Goal: Information Seeking & Learning: Compare options

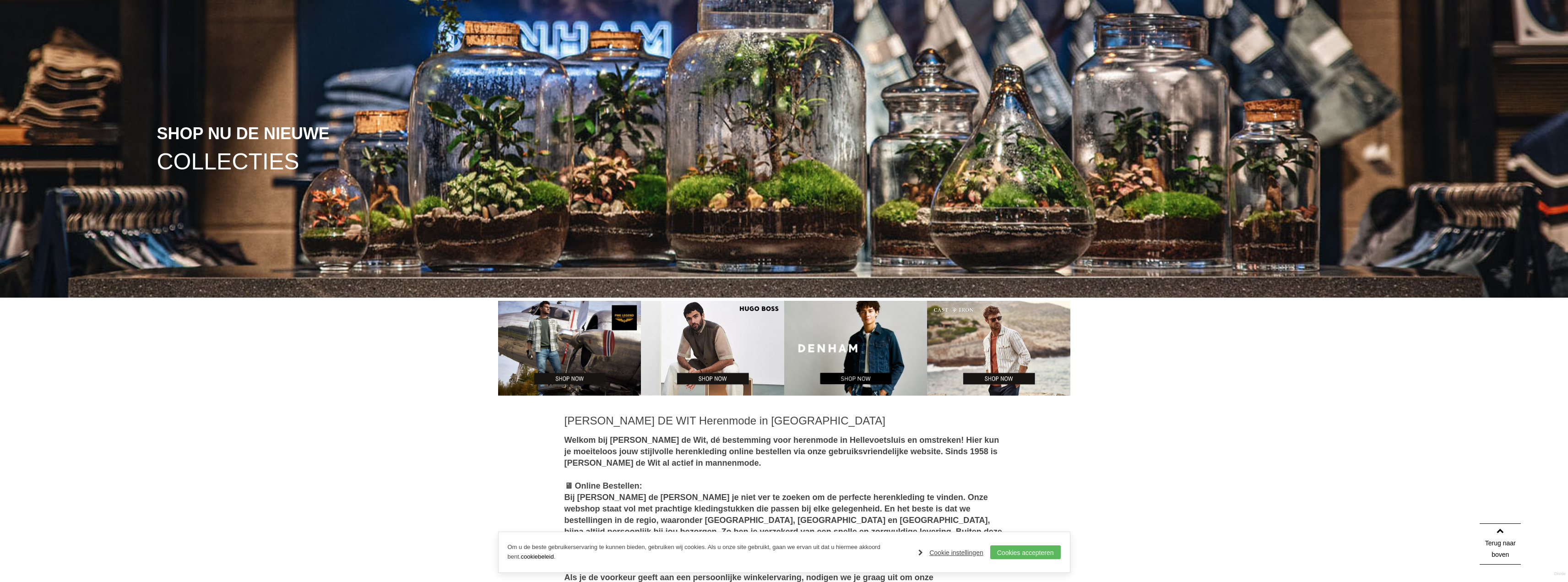
scroll to position [595, 0]
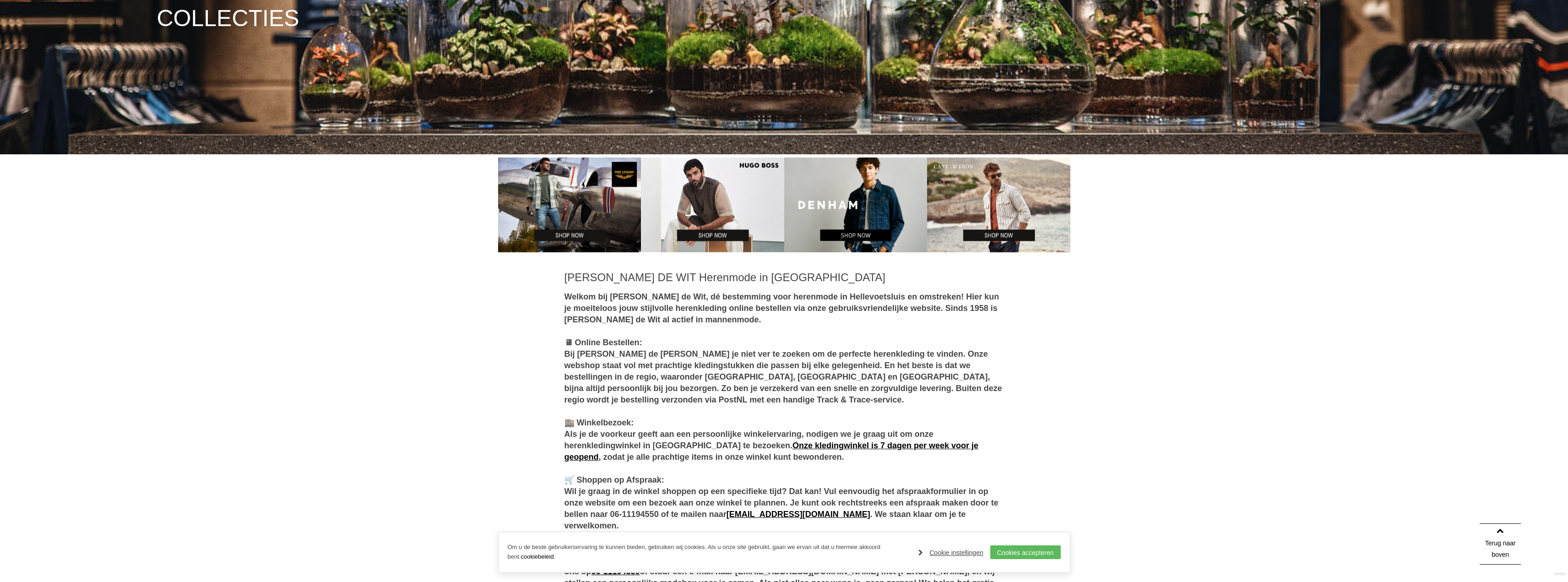
click at [711, 232] on img at bounding box center [712, 205] width 143 height 95
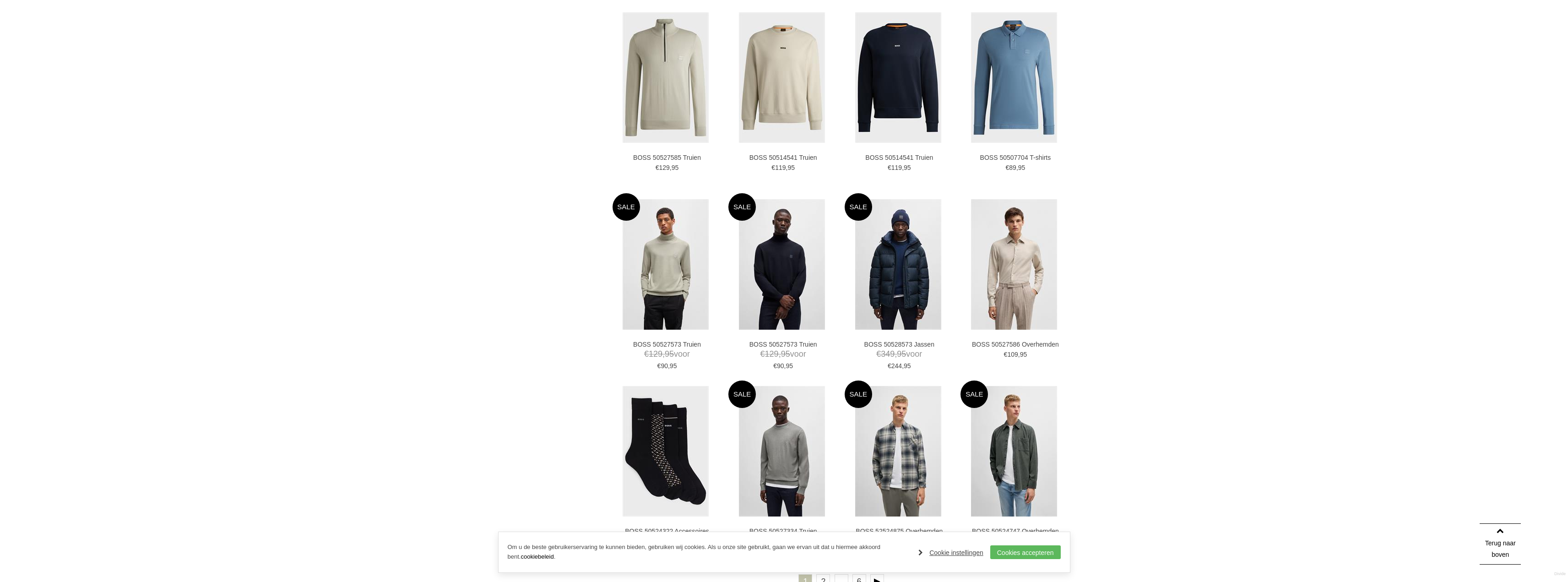
scroll to position [1420, 0]
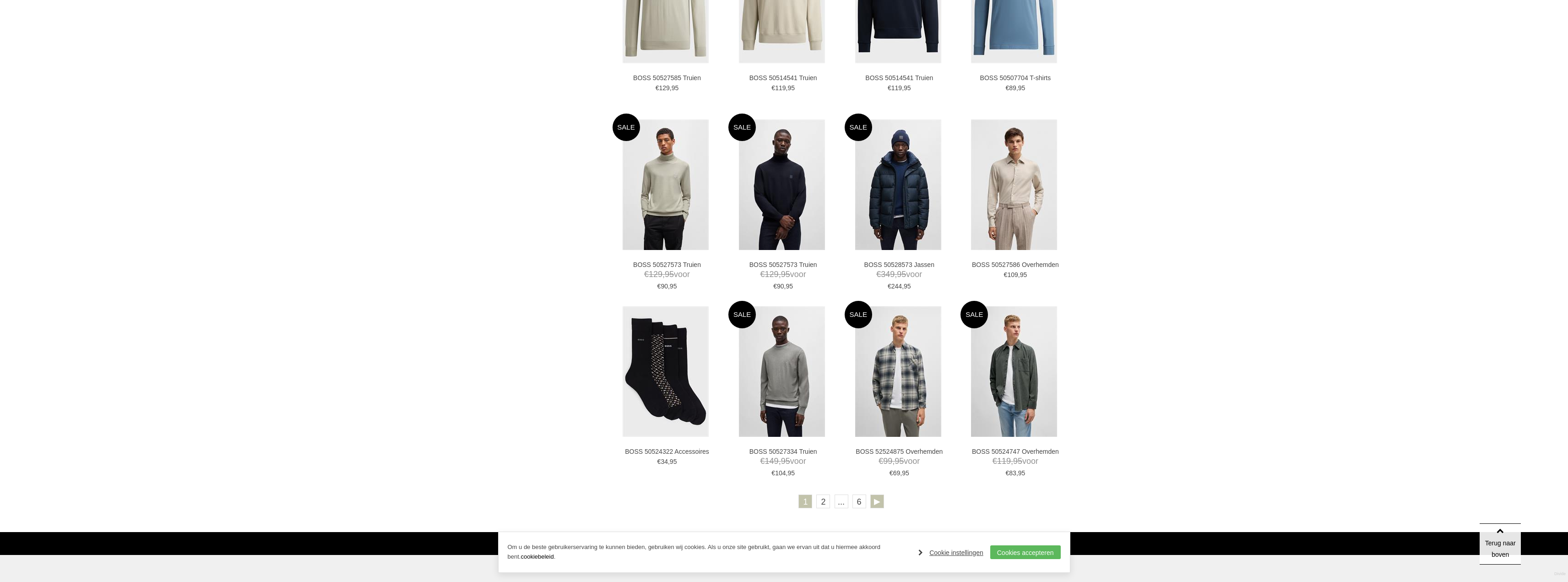
click at [881, 503] on link at bounding box center [877, 501] width 14 height 14
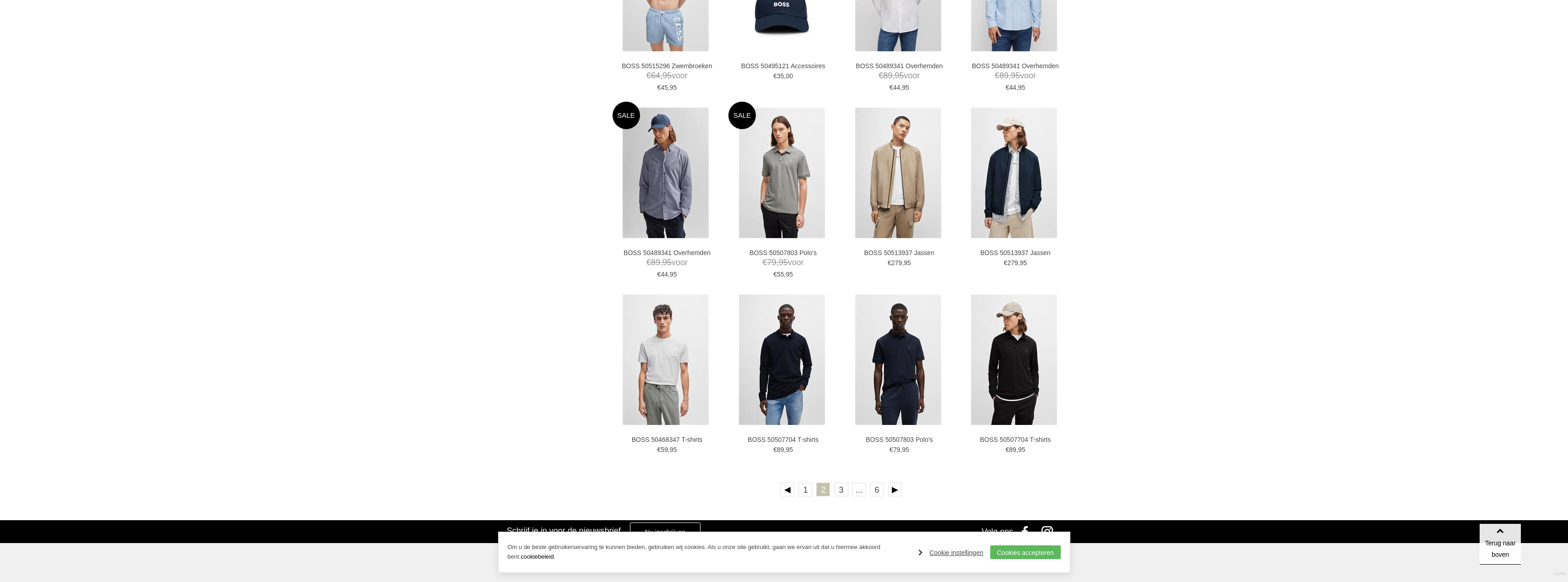
scroll to position [1602, 0]
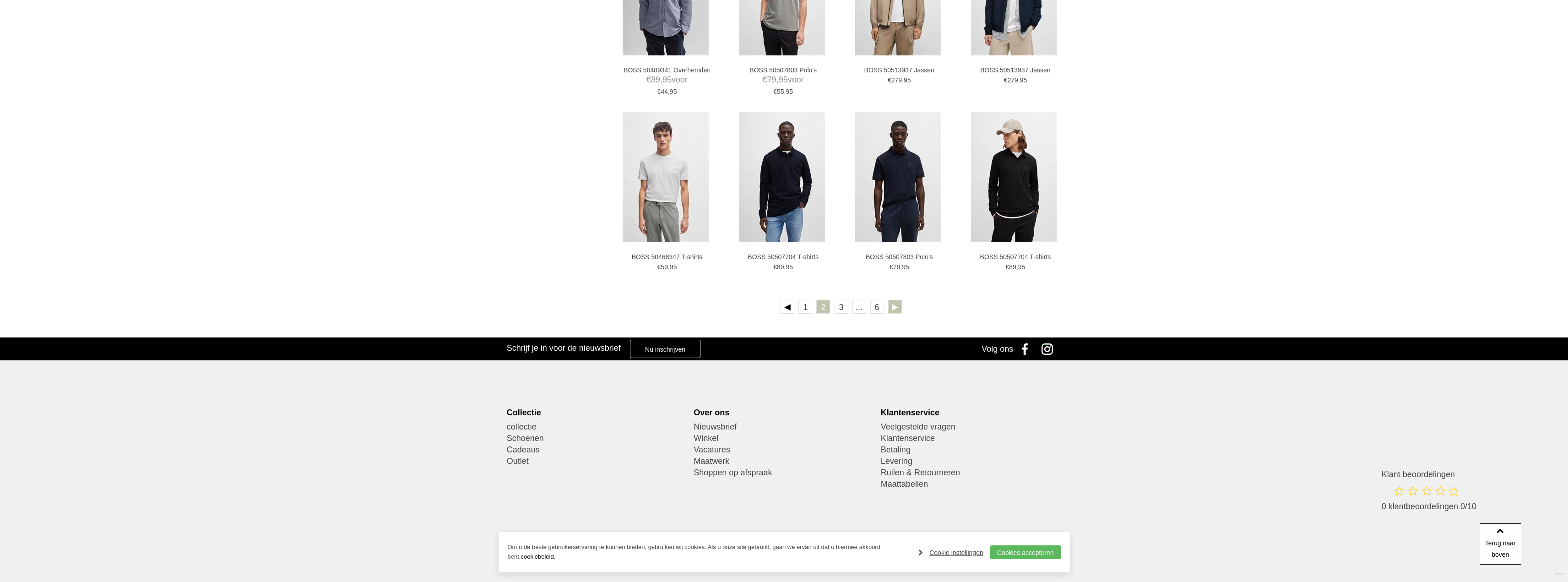
click at [895, 311] on link at bounding box center [895, 307] width 14 height 14
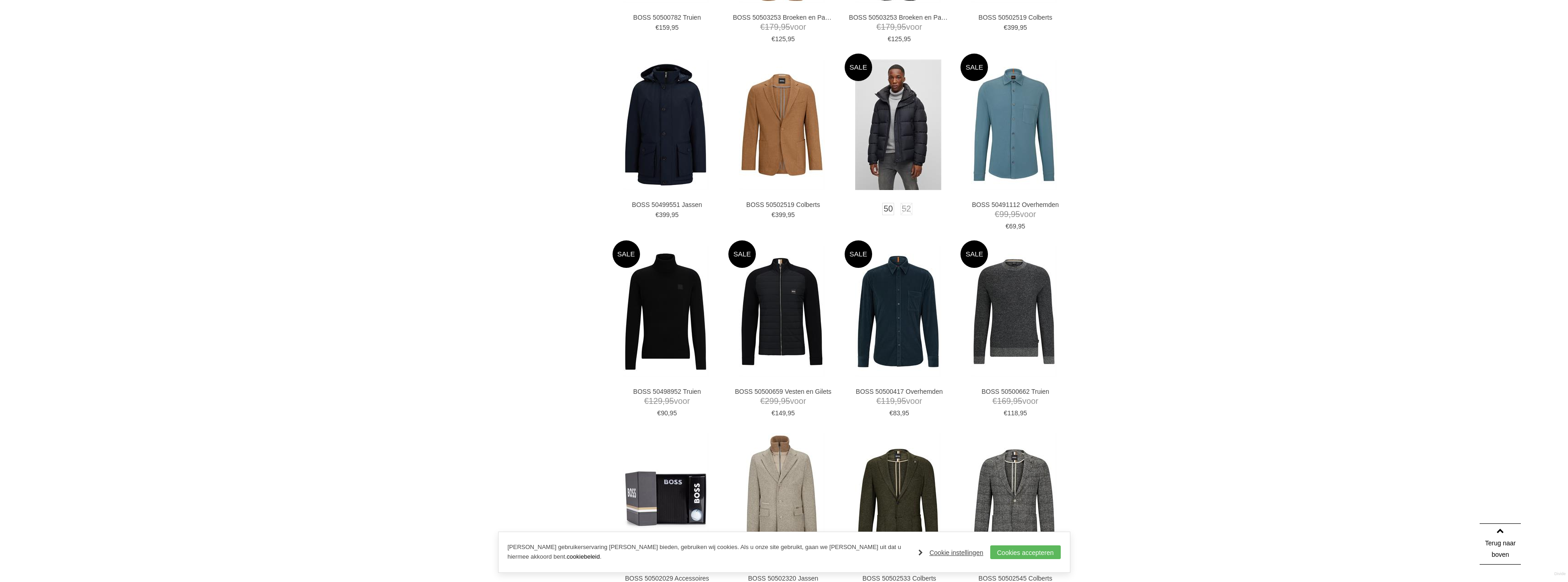
scroll to position [732, 0]
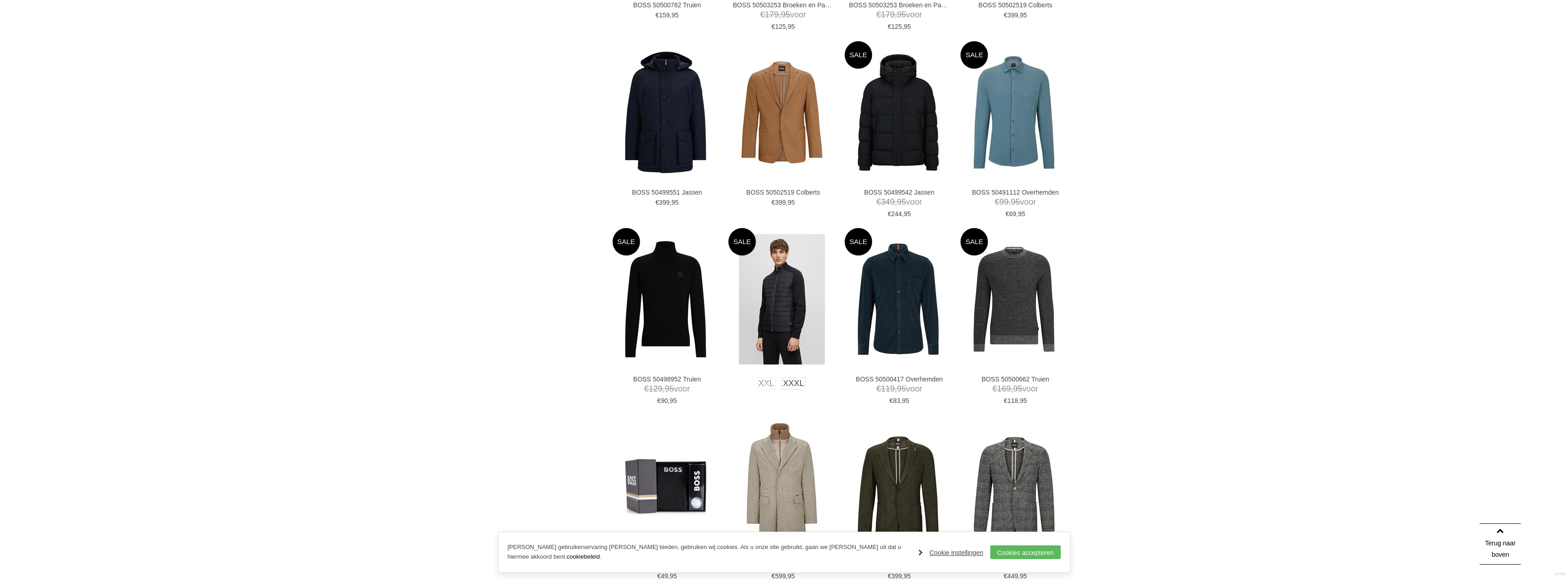
click at [775, 296] on img at bounding box center [782, 299] width 86 height 130
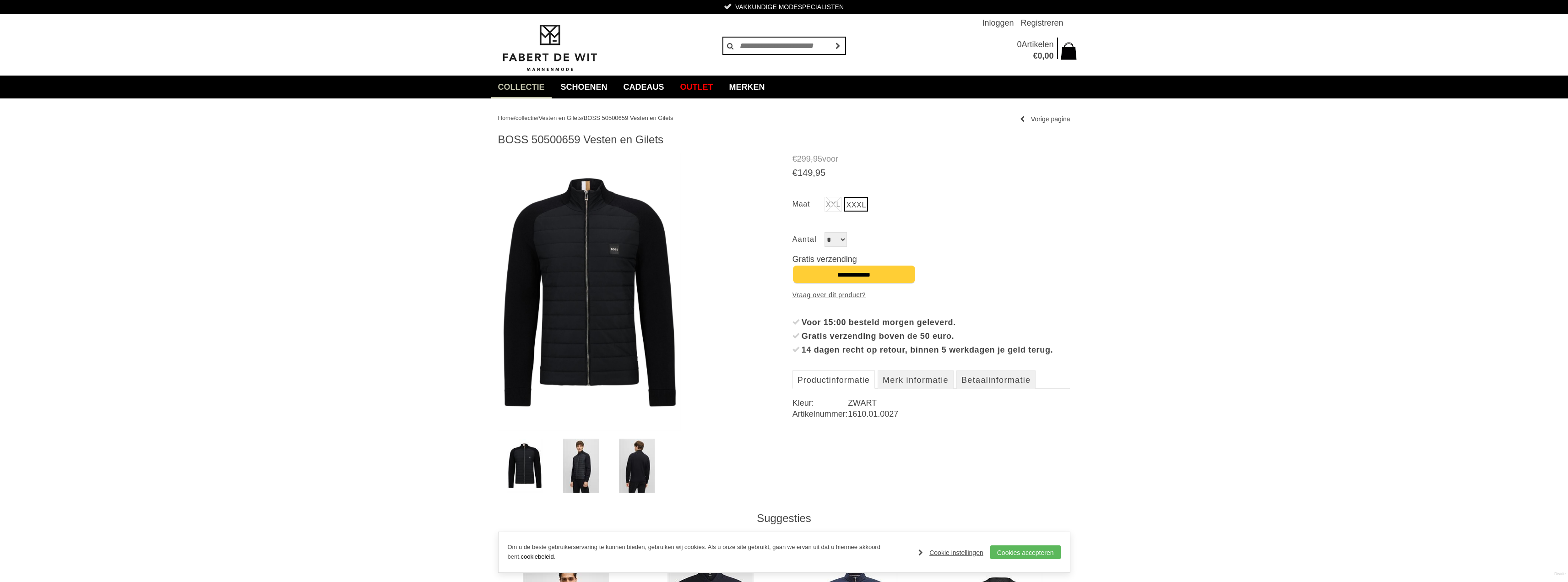
click at [572, 474] on img at bounding box center [581, 466] width 36 height 54
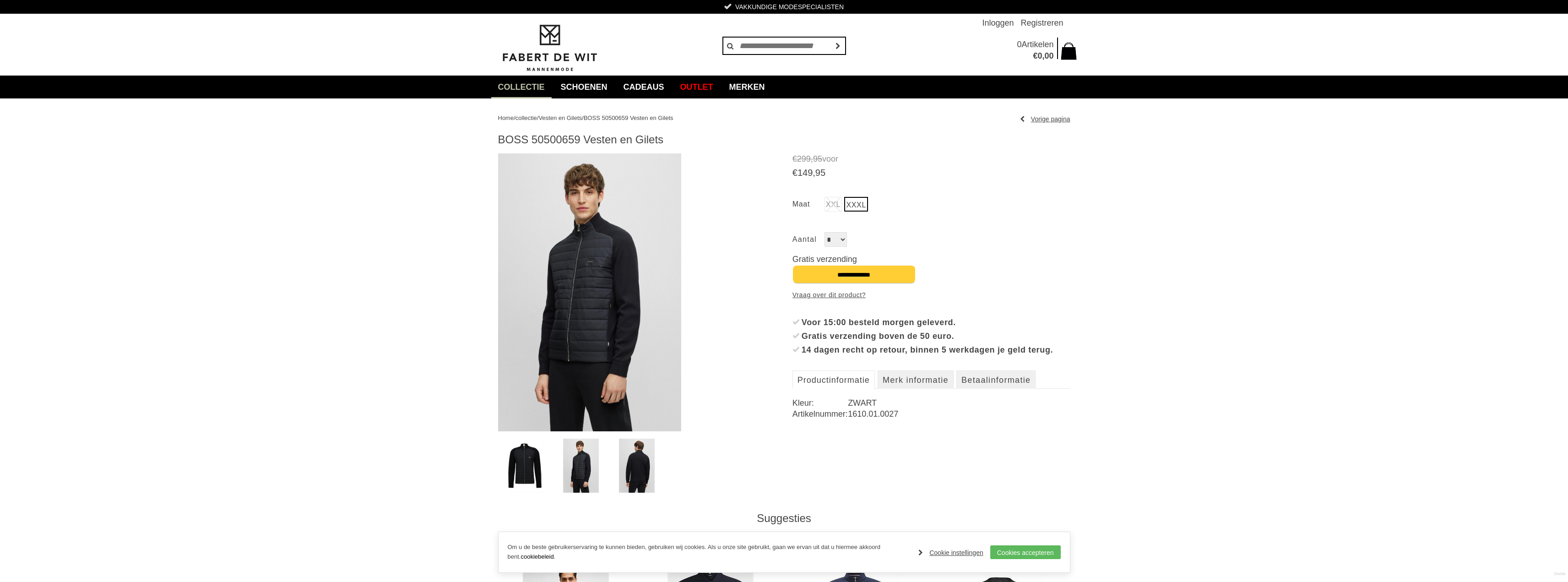
click at [637, 466] on img at bounding box center [637, 466] width 36 height 54
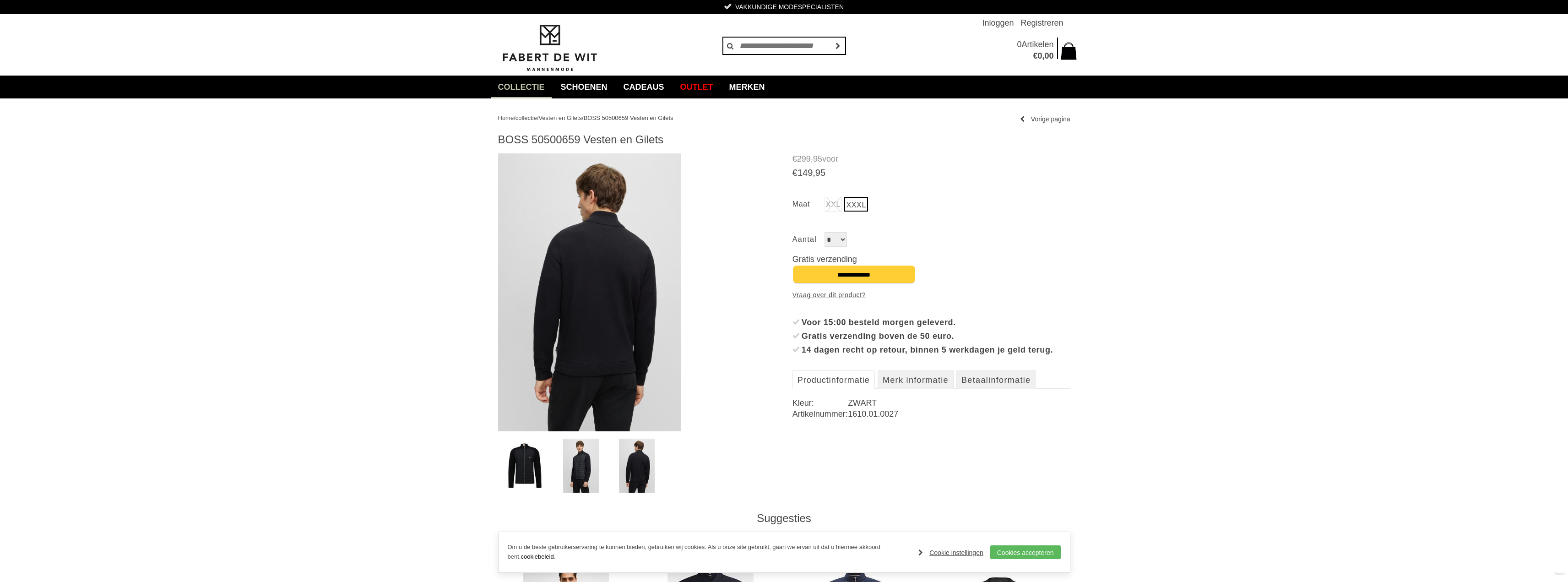
click at [593, 461] on img at bounding box center [581, 466] width 36 height 54
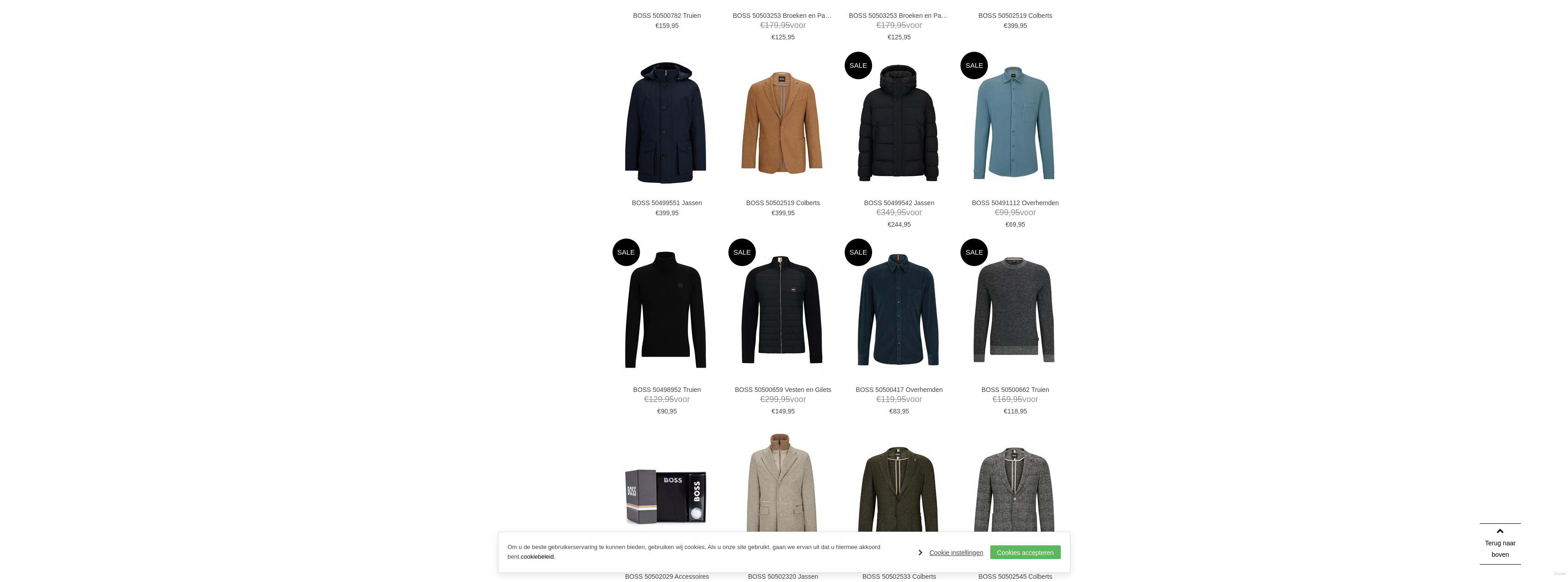
scroll to position [752, 0]
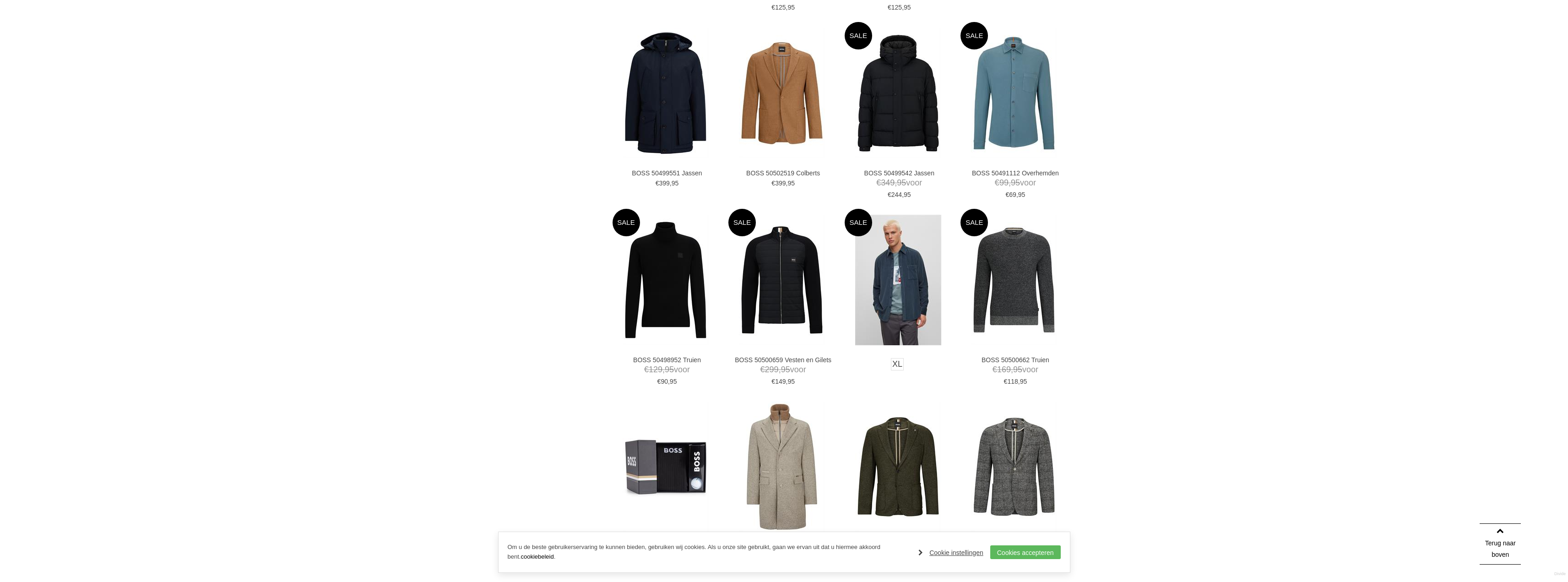
click at [917, 302] on img at bounding box center [898, 280] width 86 height 130
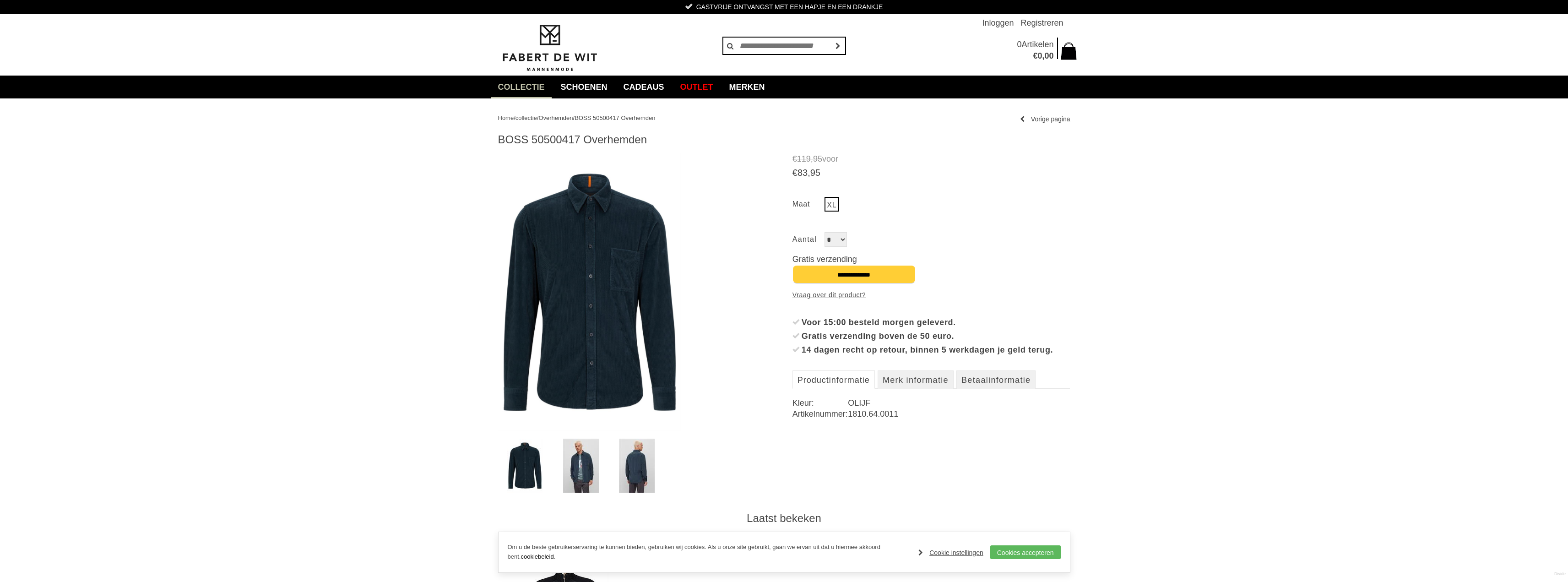
click at [582, 465] on img at bounding box center [581, 466] width 36 height 54
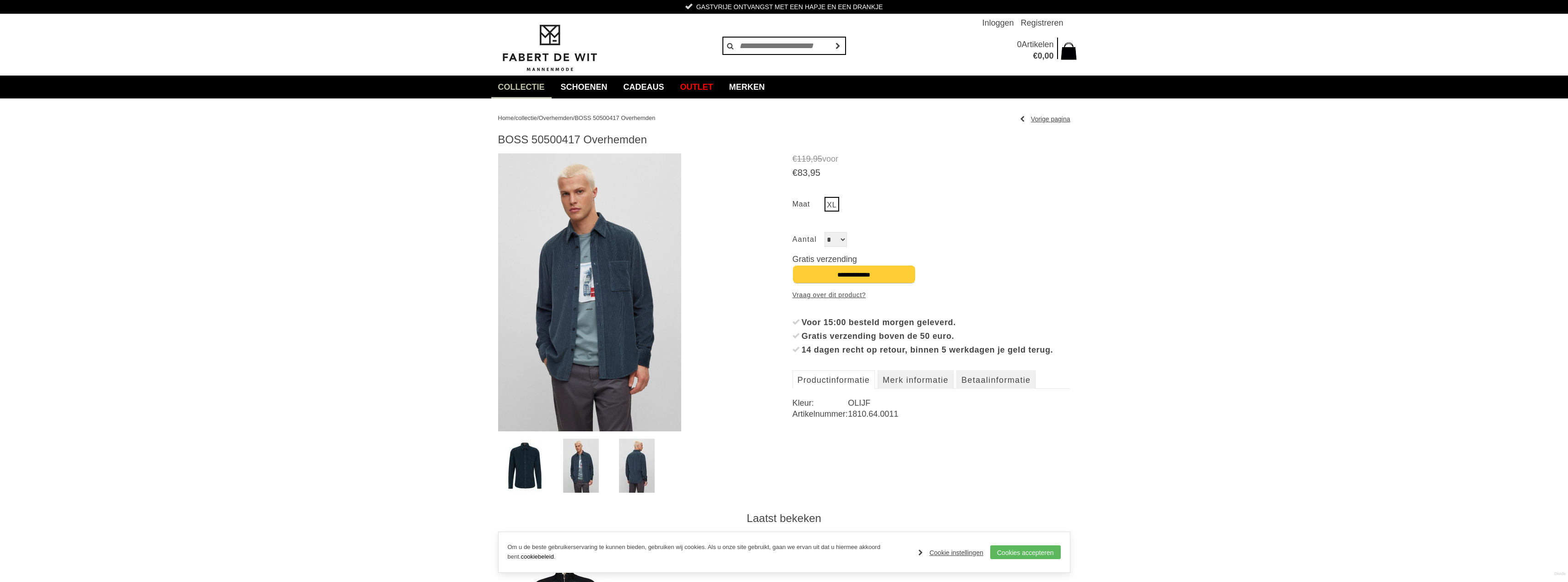
click at [634, 466] on img at bounding box center [637, 466] width 36 height 54
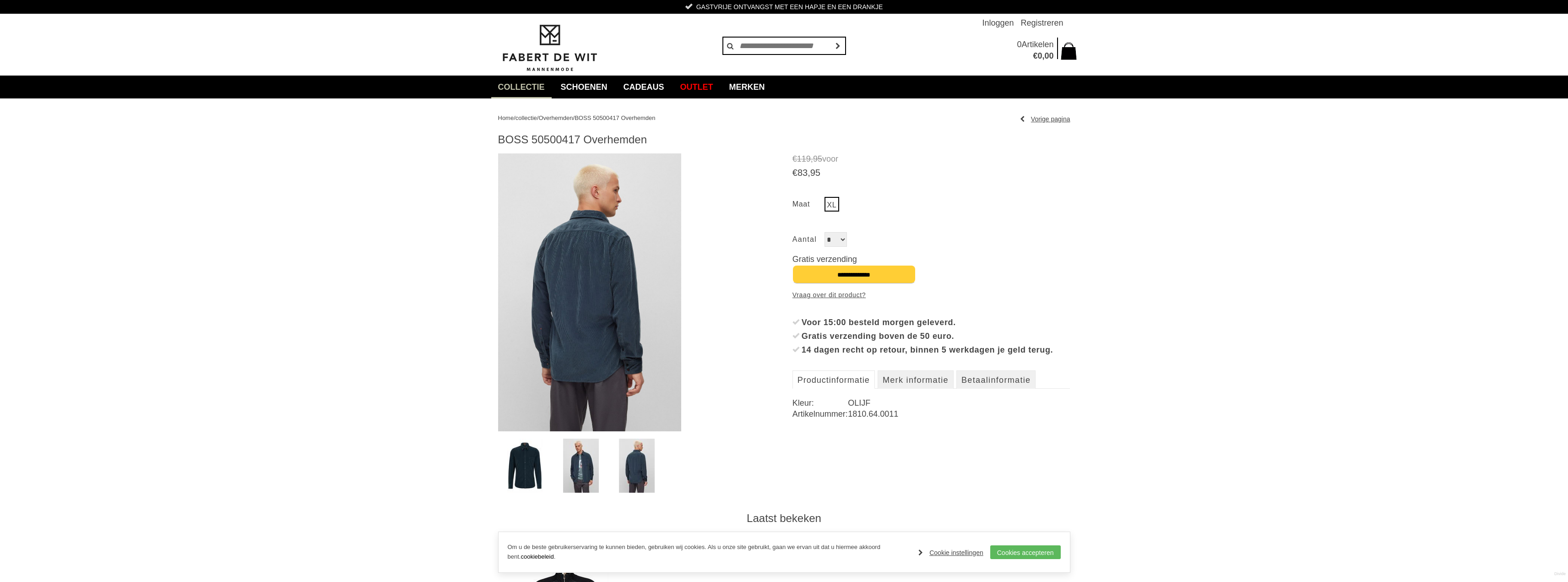
click at [542, 461] on img at bounding box center [525, 466] width 36 height 54
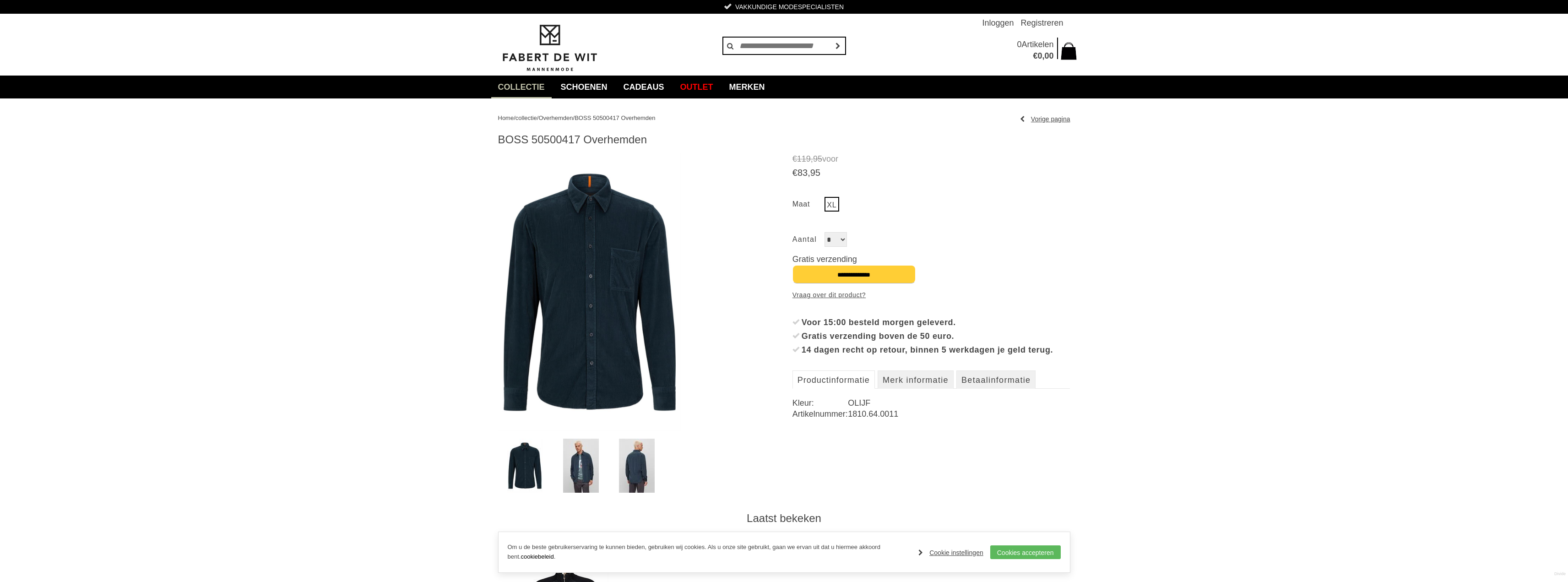
click at [570, 466] on img at bounding box center [581, 466] width 36 height 54
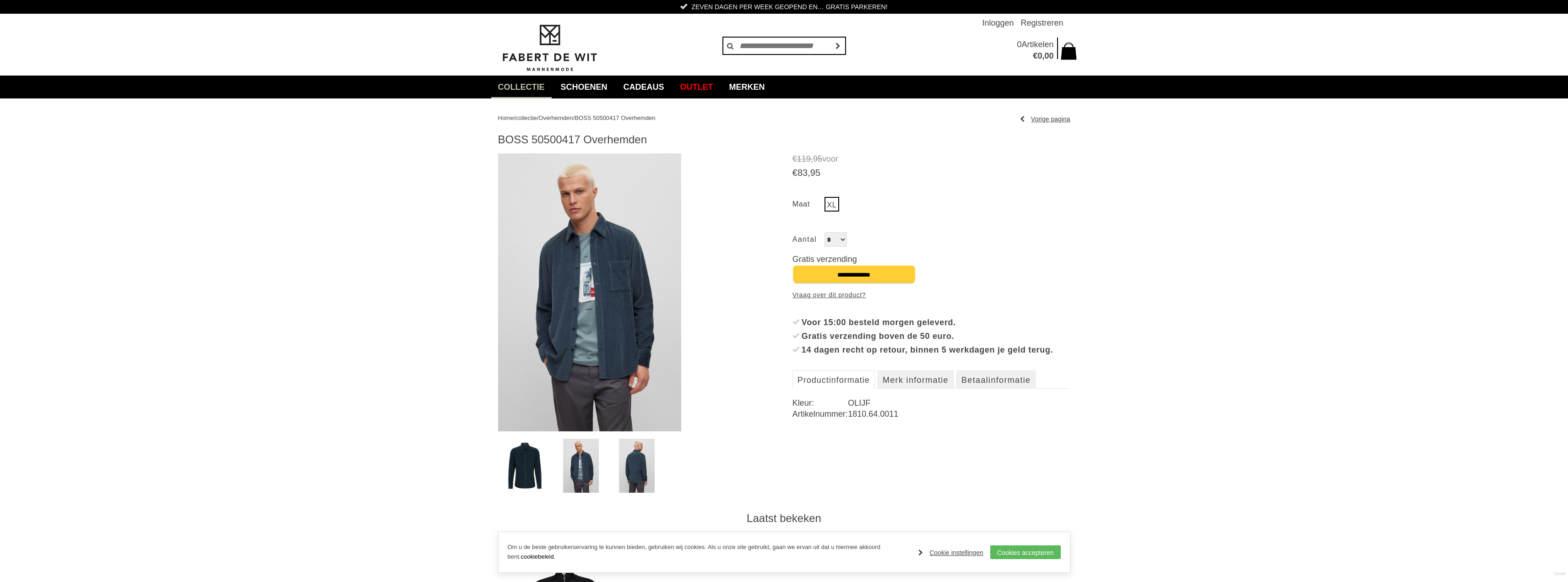
click at [632, 471] on img at bounding box center [637, 466] width 36 height 54
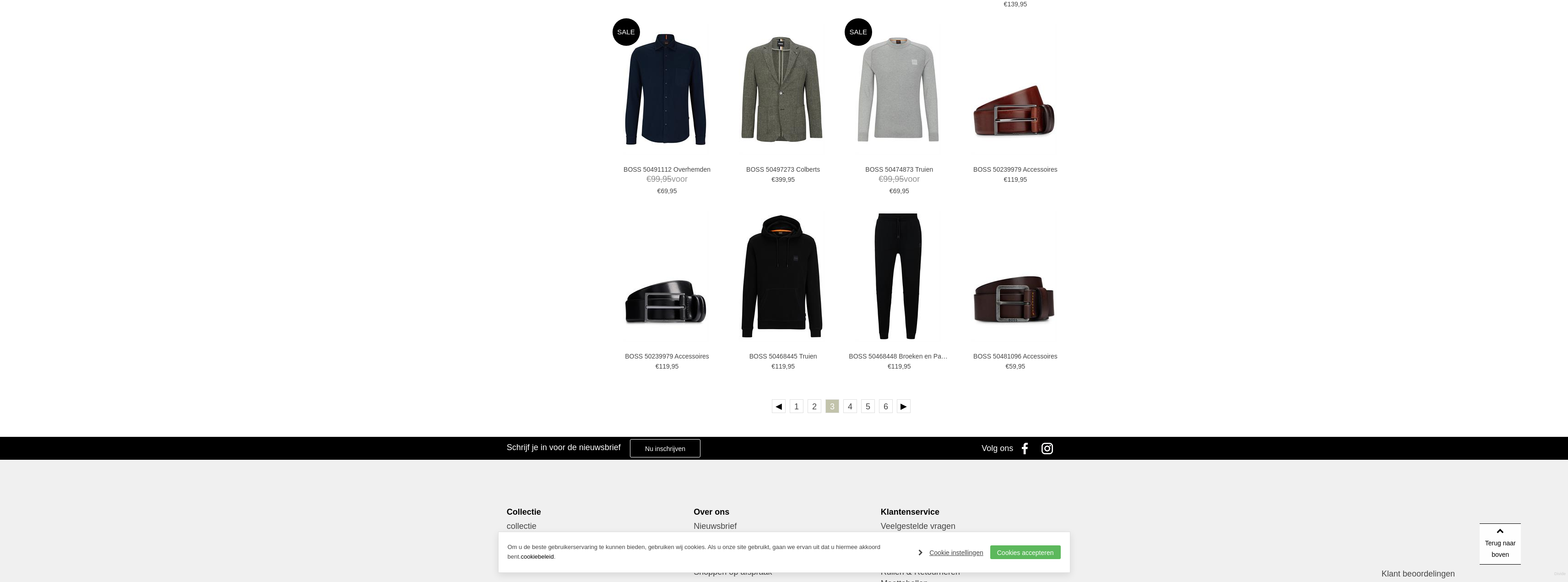
scroll to position [1504, 0]
click at [771, 284] on img at bounding box center [782, 276] width 86 height 130
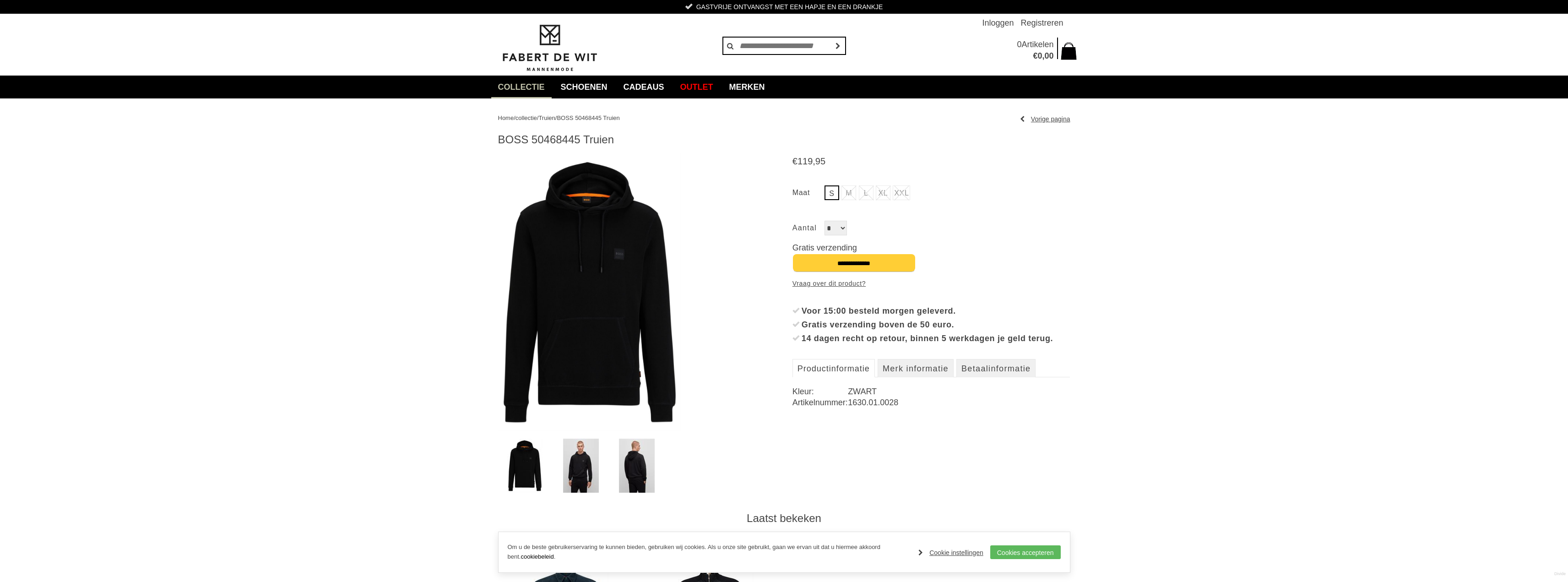
click at [590, 463] on img at bounding box center [581, 466] width 36 height 54
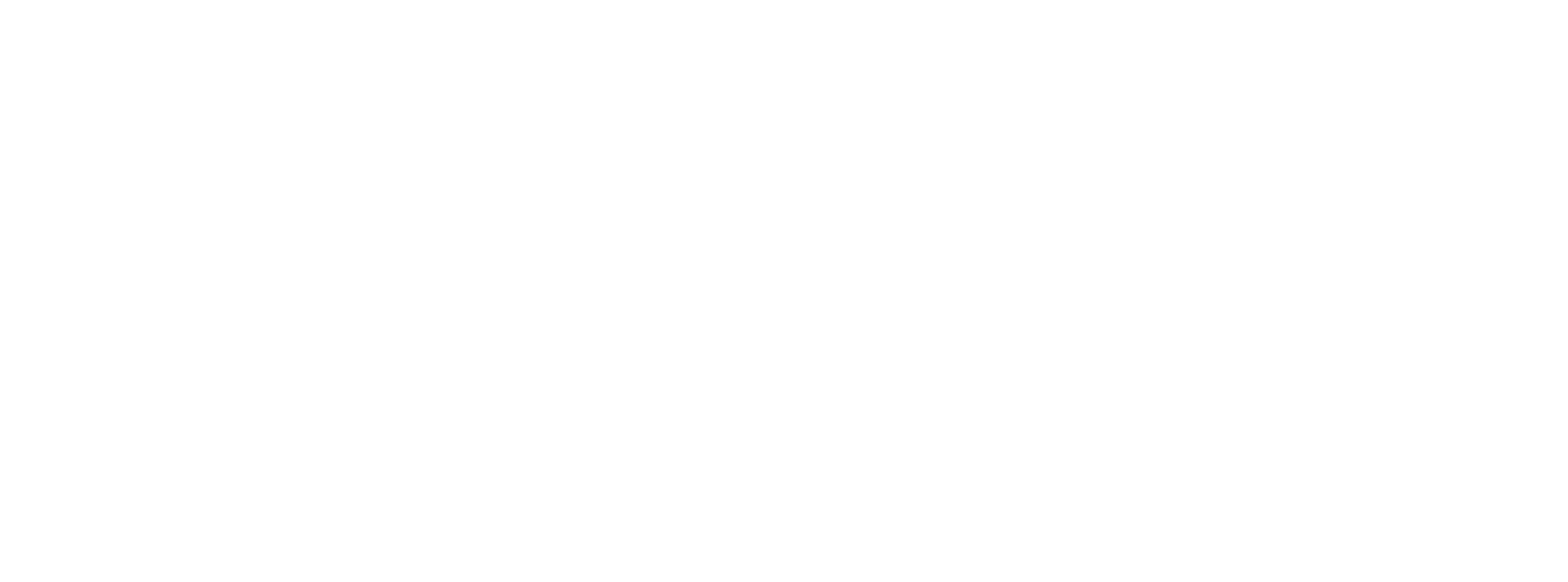
scroll to position [1504, 0]
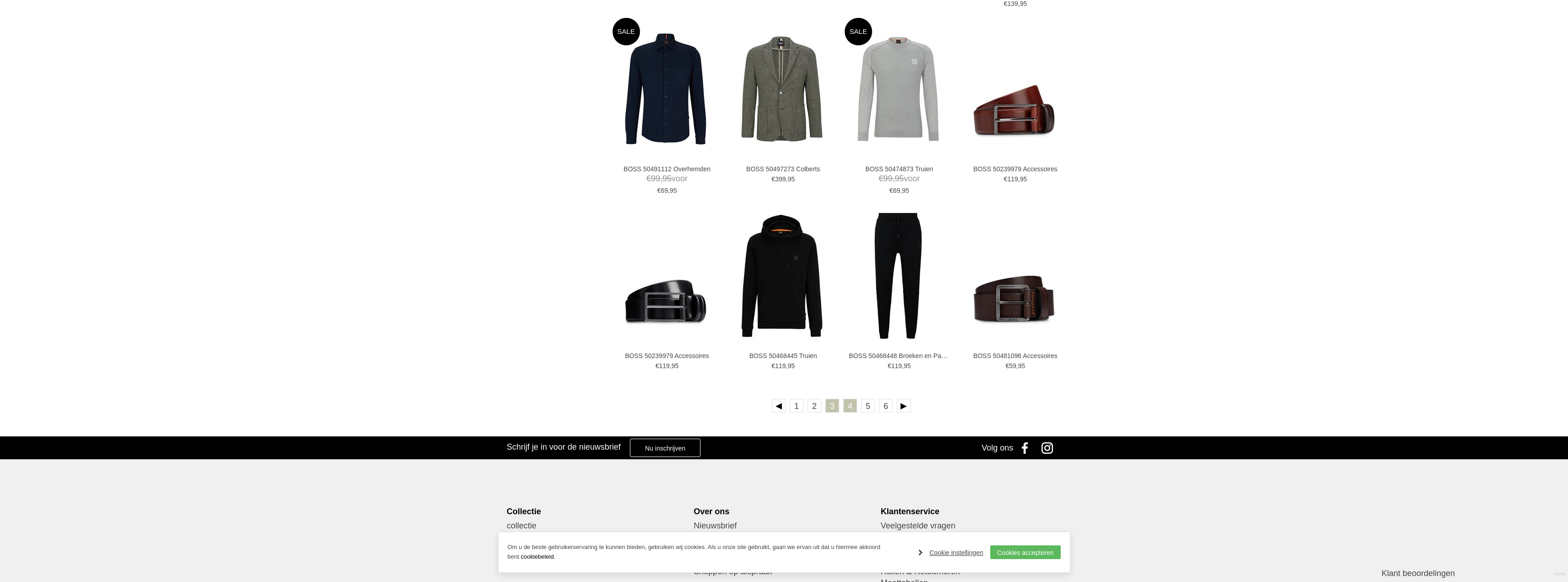
click at [853, 409] on link "4" at bounding box center [850, 405] width 14 height 14
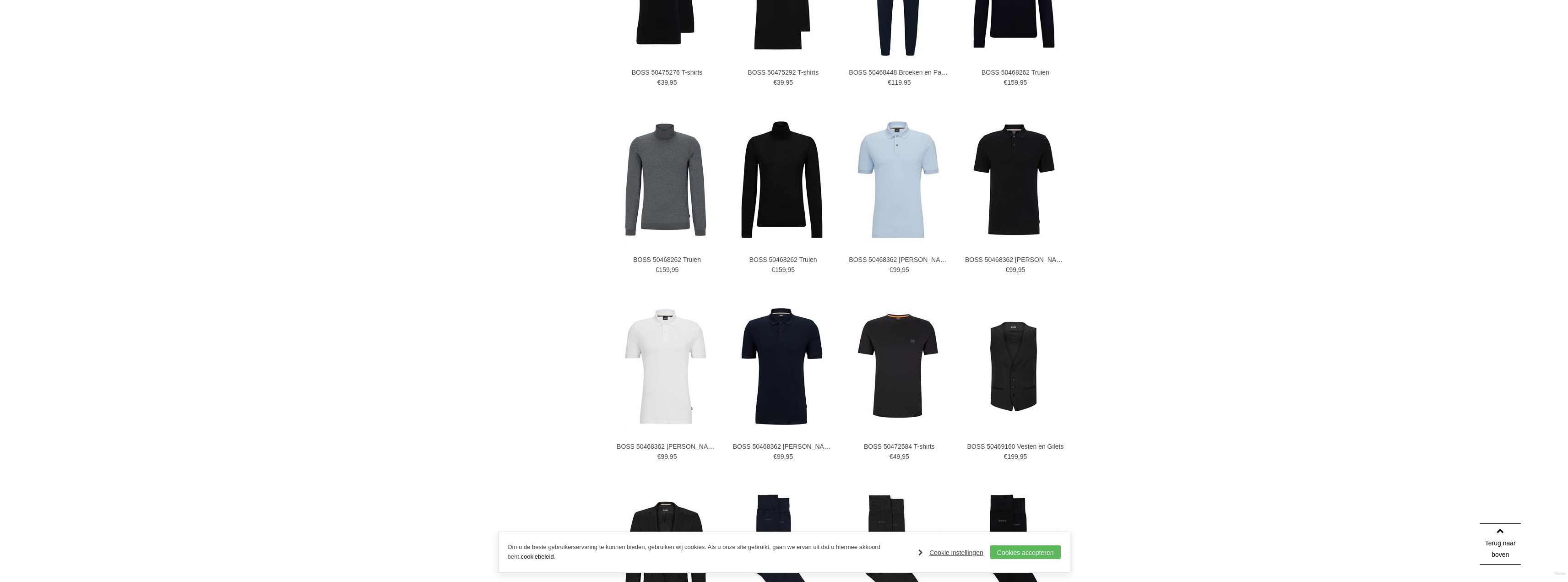
scroll to position [732, 0]
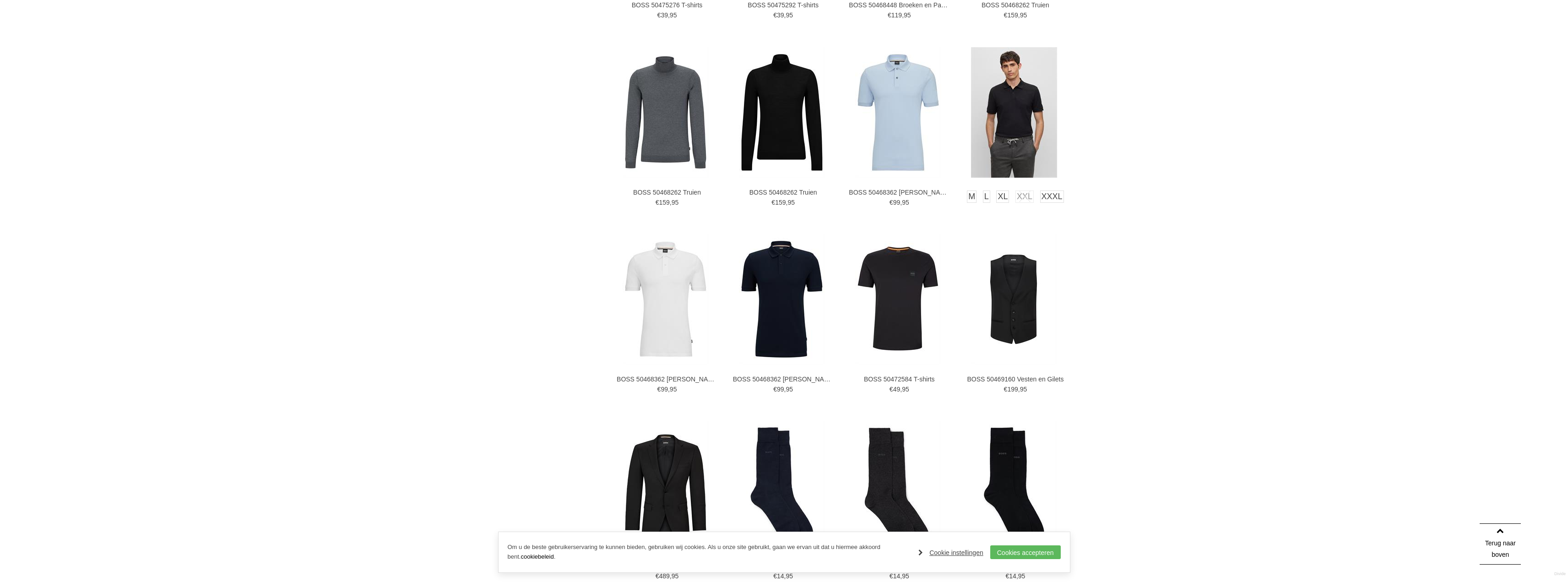
click at [1034, 128] on img at bounding box center [1013, 112] width 86 height 130
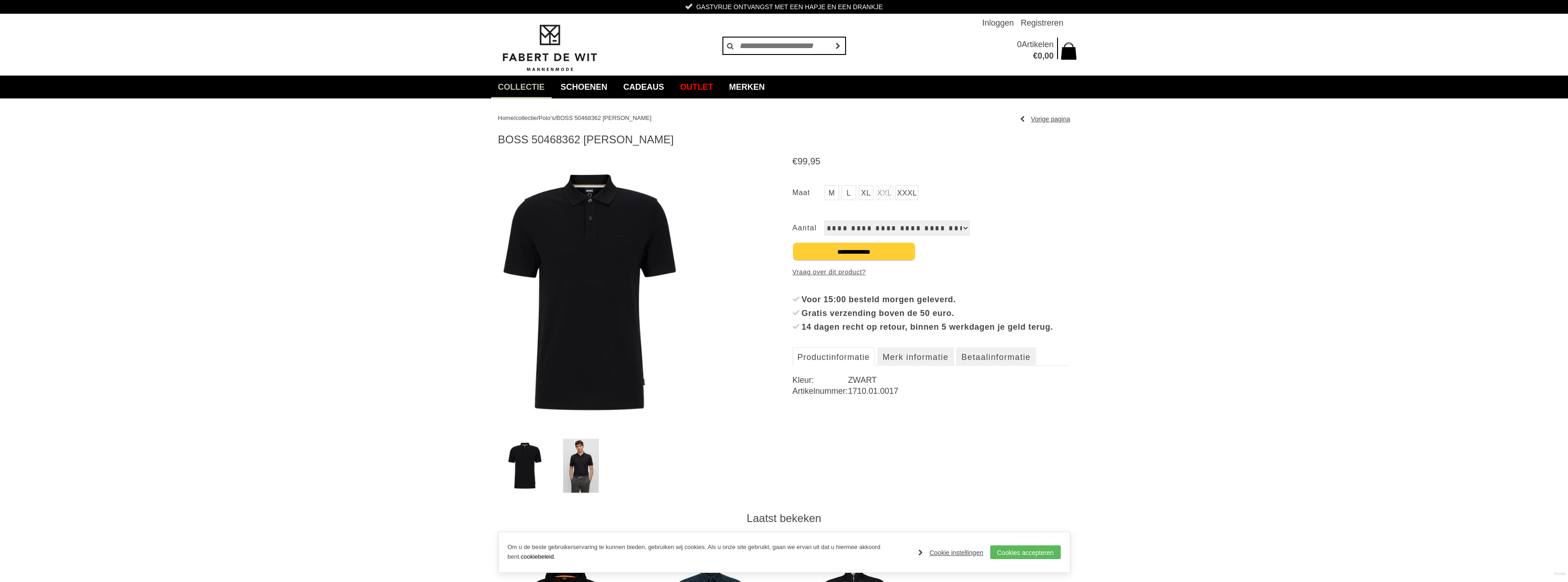
click at [593, 468] on img at bounding box center [581, 466] width 36 height 54
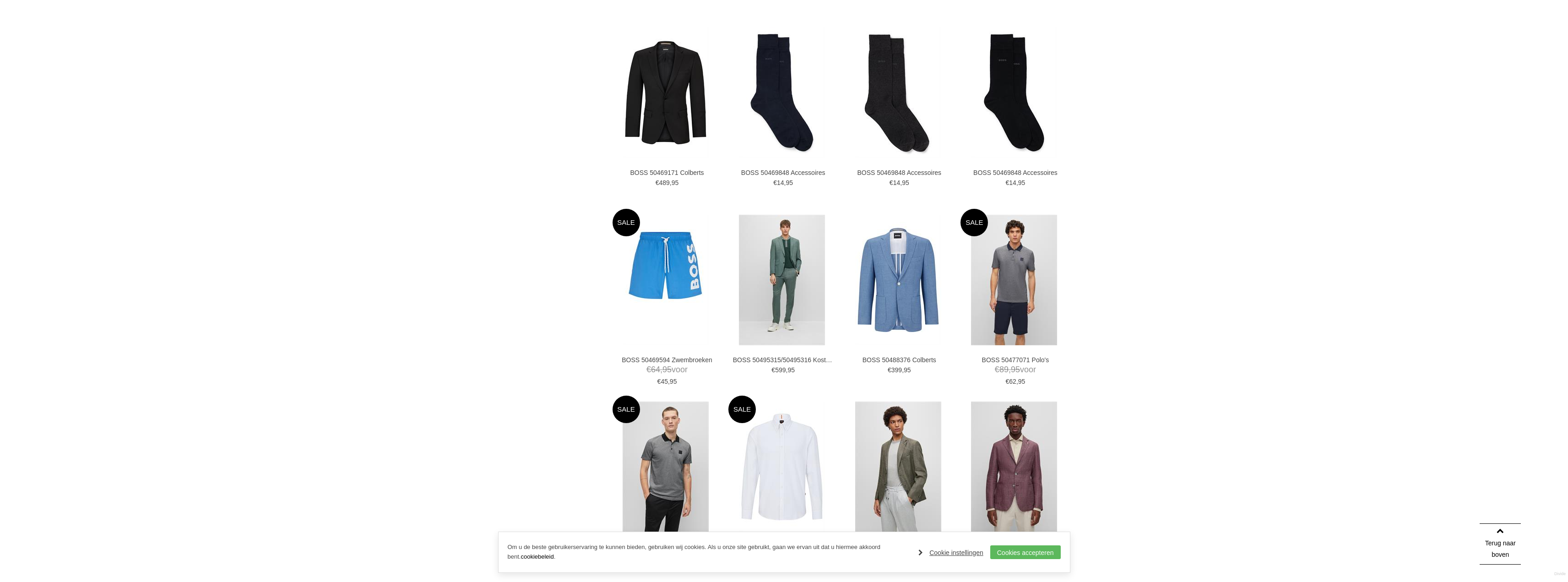
scroll to position [1164, 0]
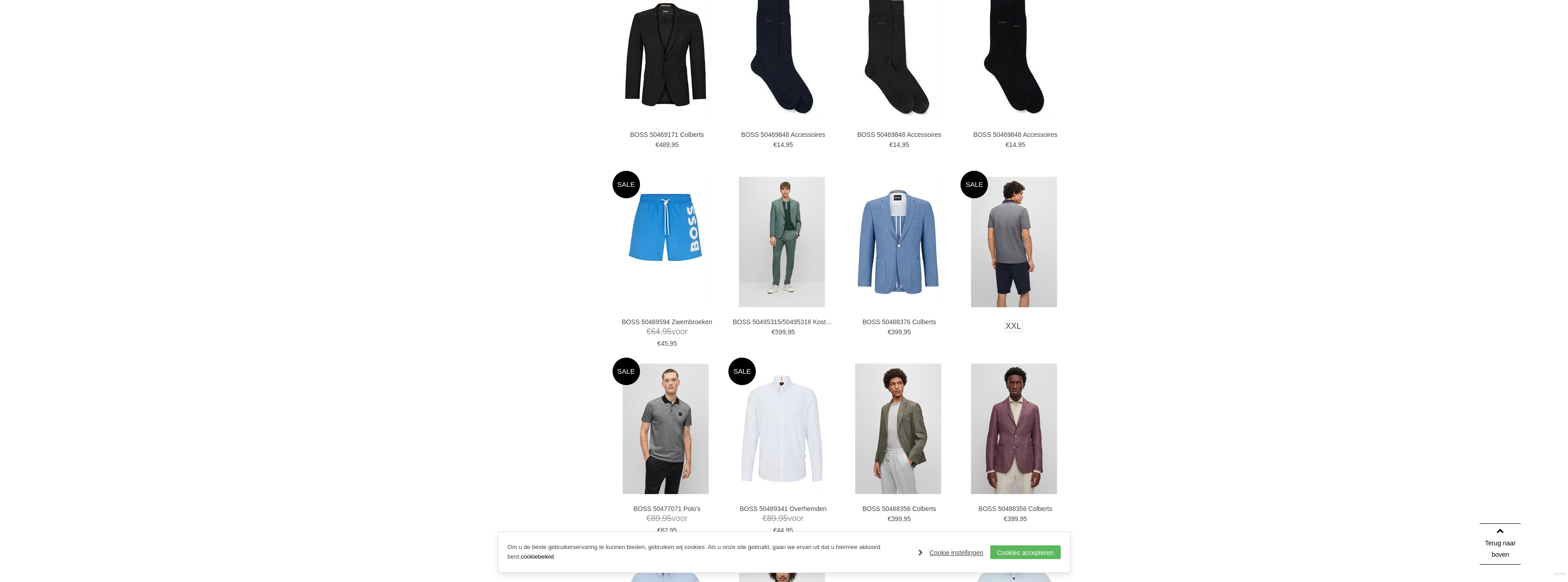
click at [1012, 253] on img at bounding box center [1013, 242] width 86 height 130
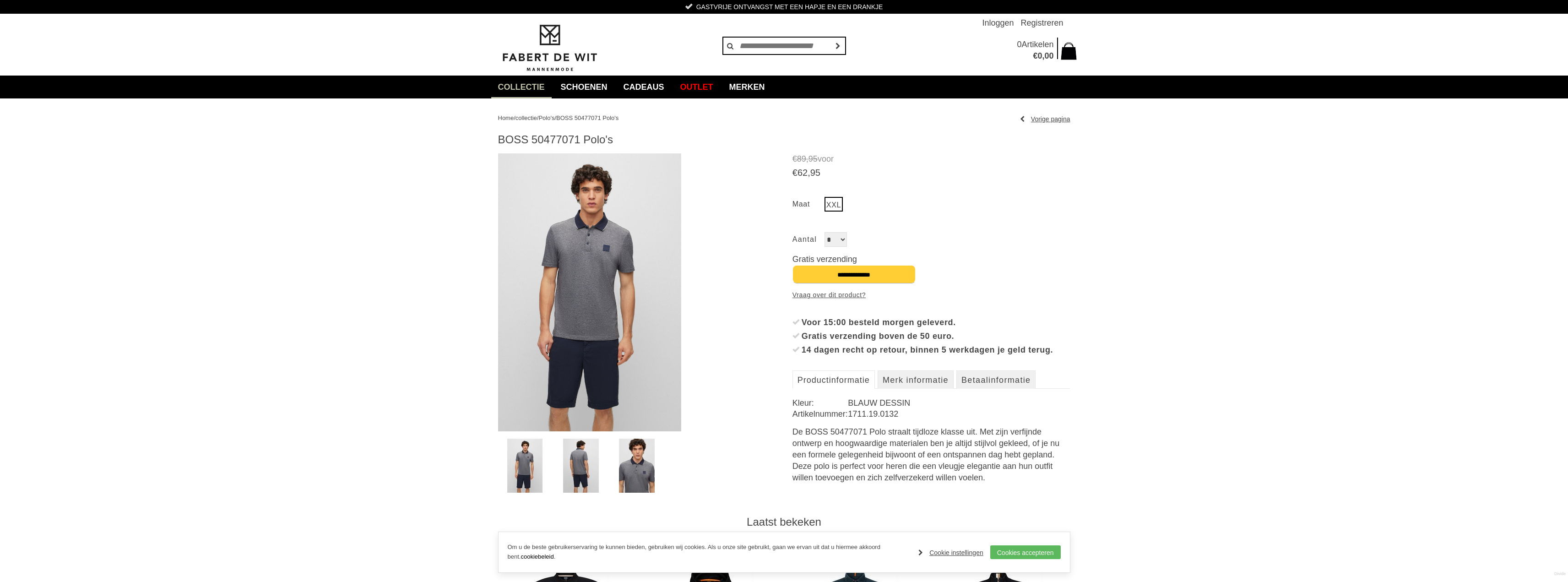
click at [584, 470] on img at bounding box center [581, 466] width 36 height 54
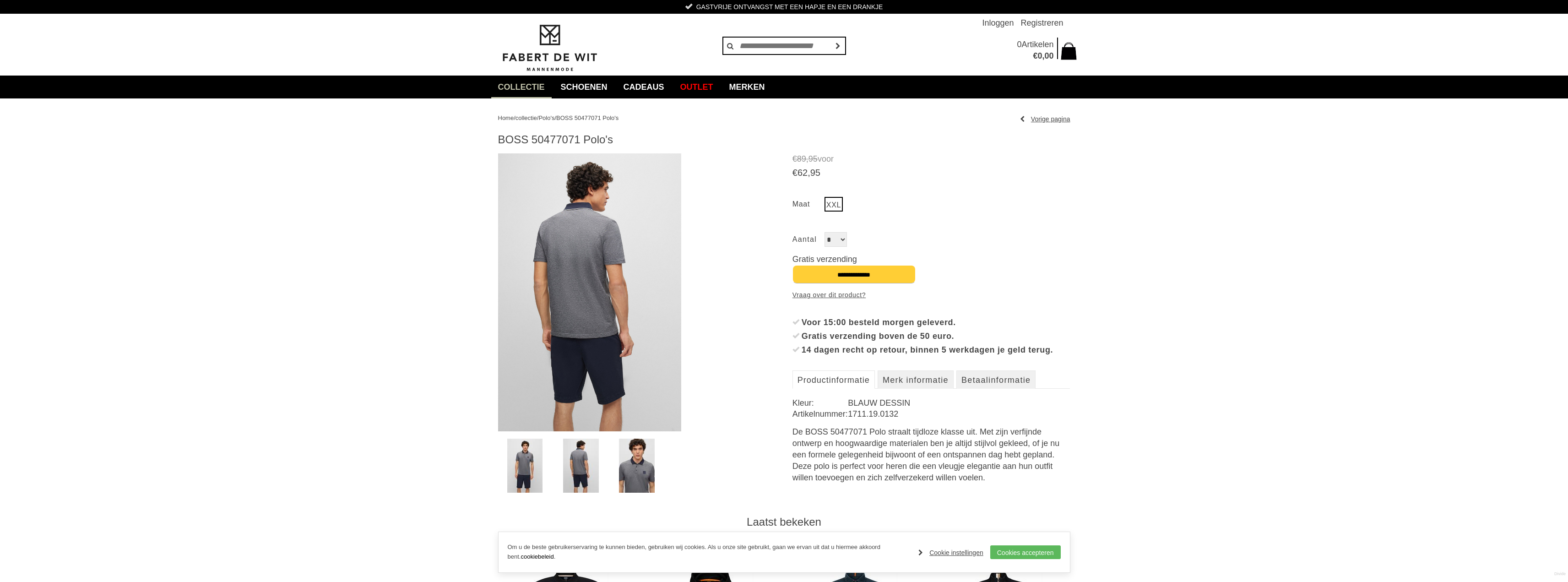
click at [520, 466] on img at bounding box center [525, 466] width 36 height 54
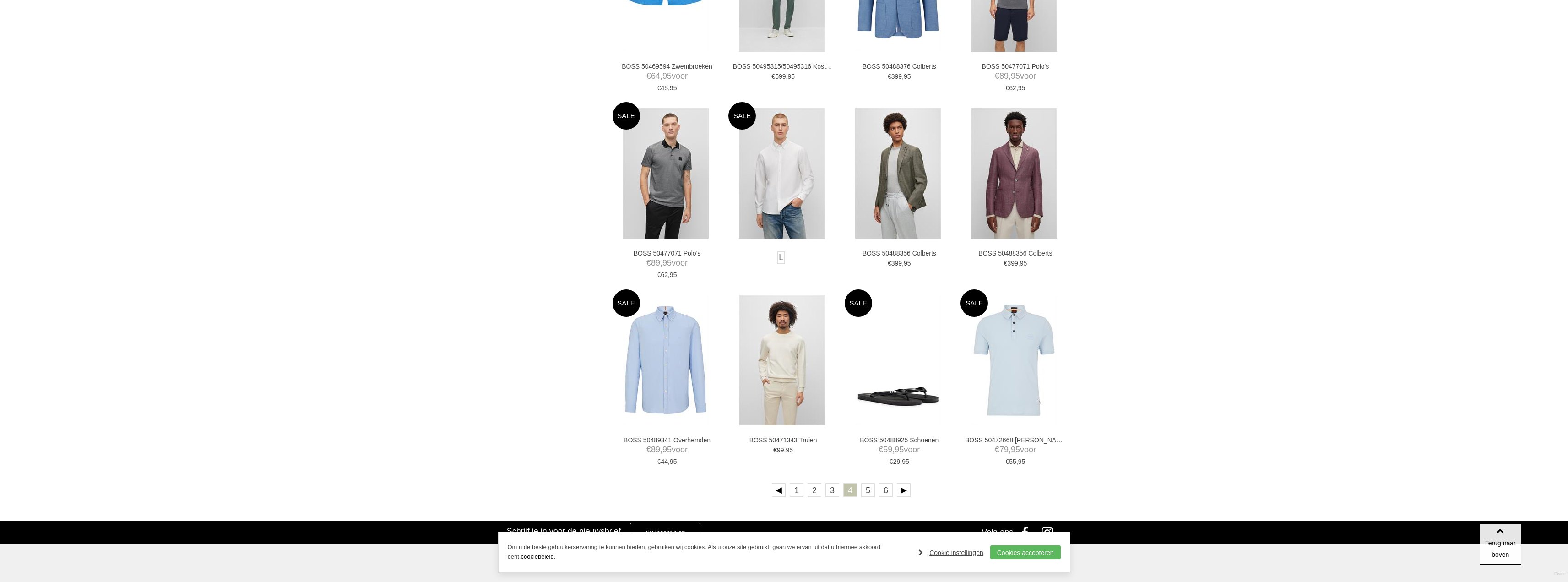
scroll to position [1502, 0]
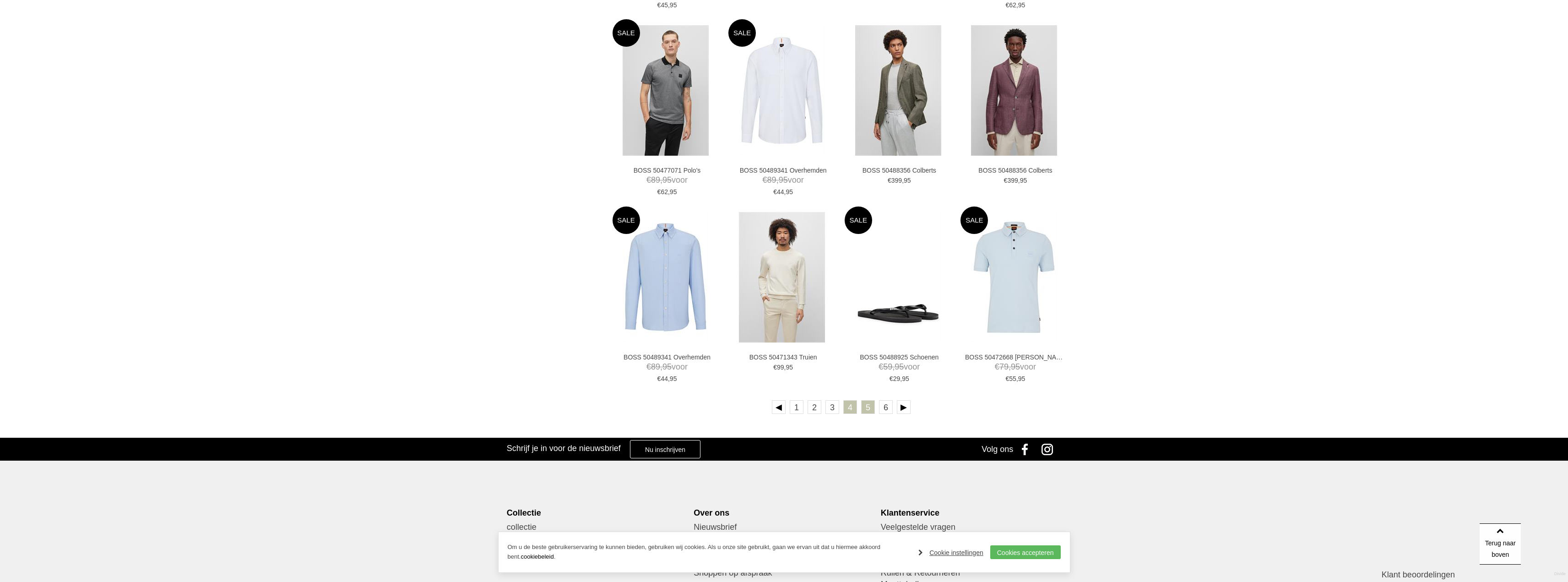
click at [866, 408] on link "5" at bounding box center [868, 407] width 14 height 14
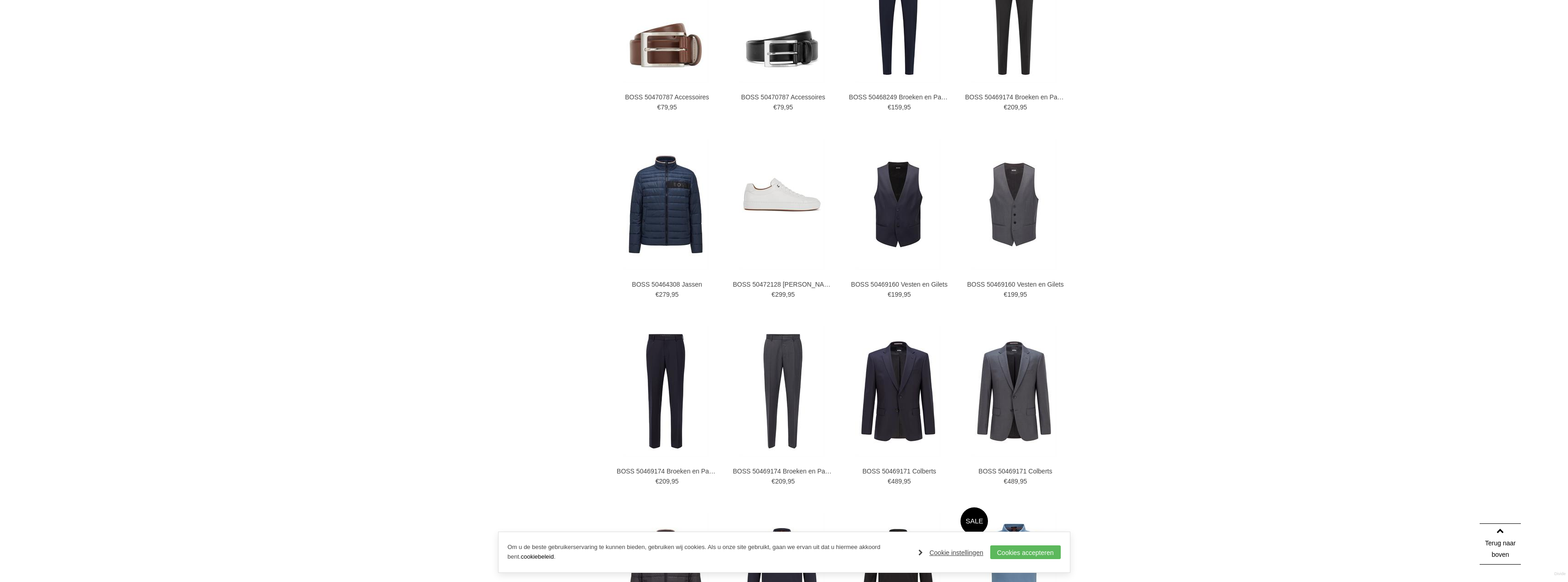
scroll to position [641, 0]
click at [682, 230] on img at bounding box center [665, 204] width 86 height 130
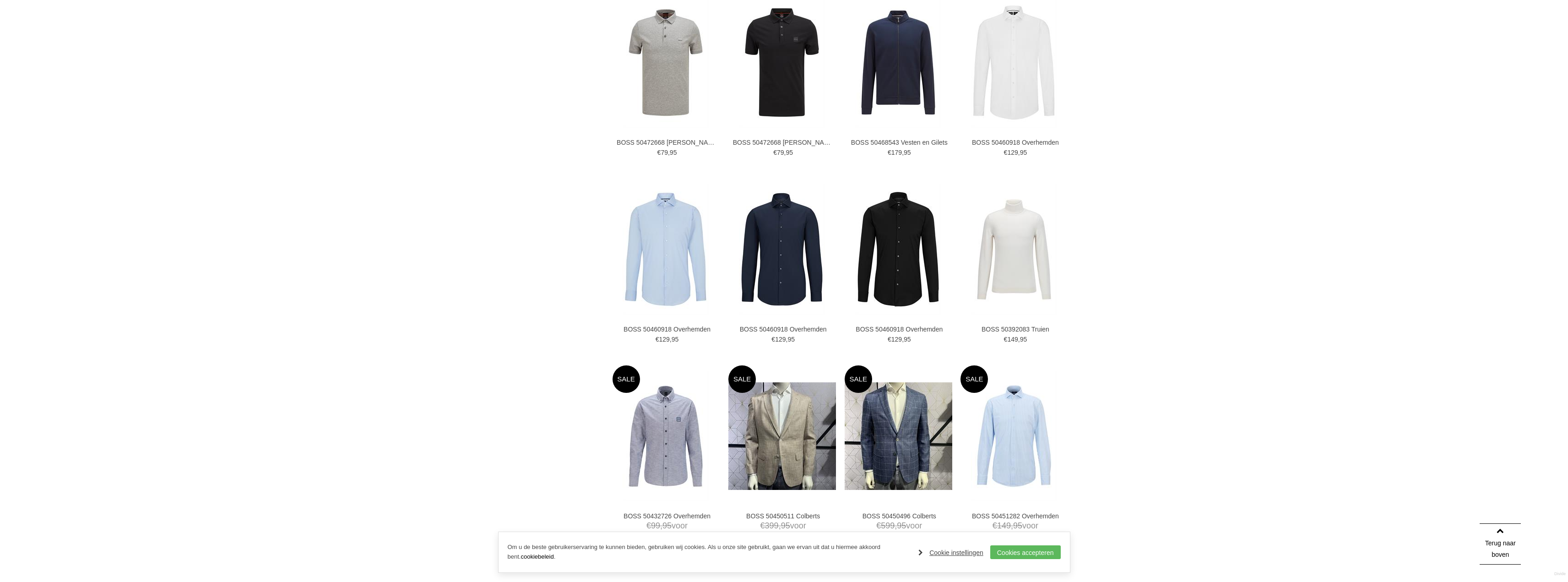
scroll to position [1366, 0]
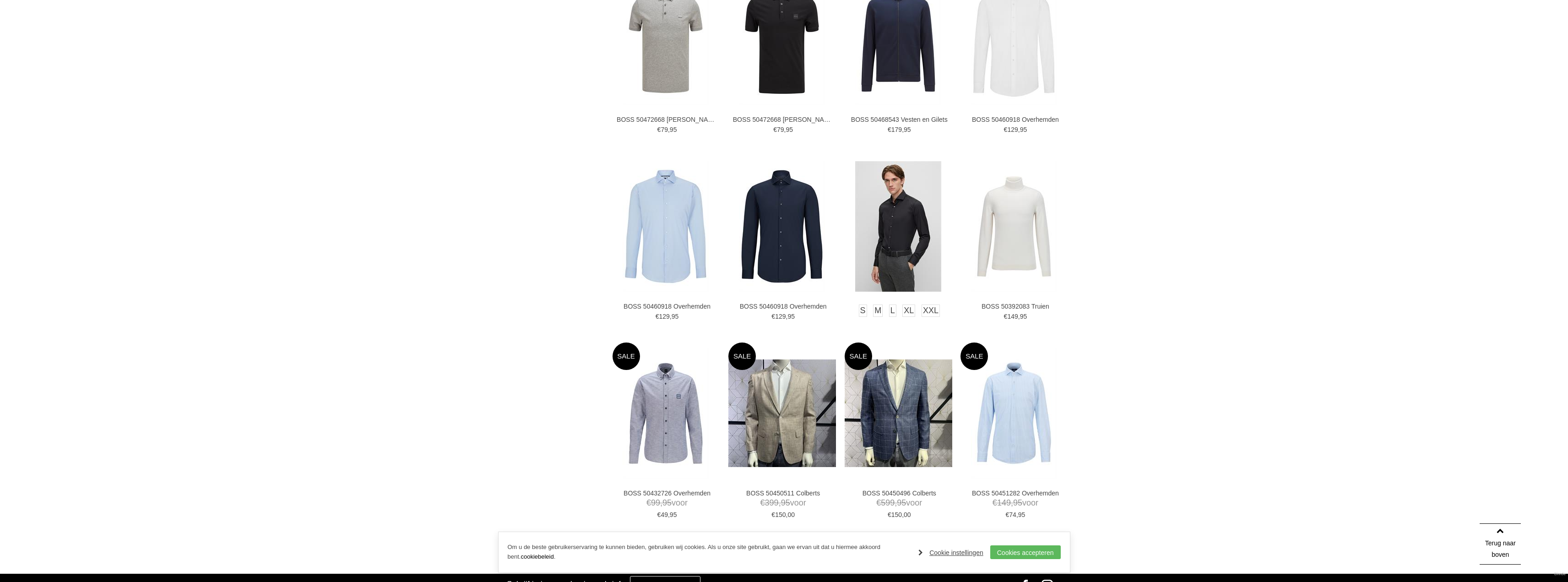
click at [880, 254] on img at bounding box center [898, 226] width 86 height 130
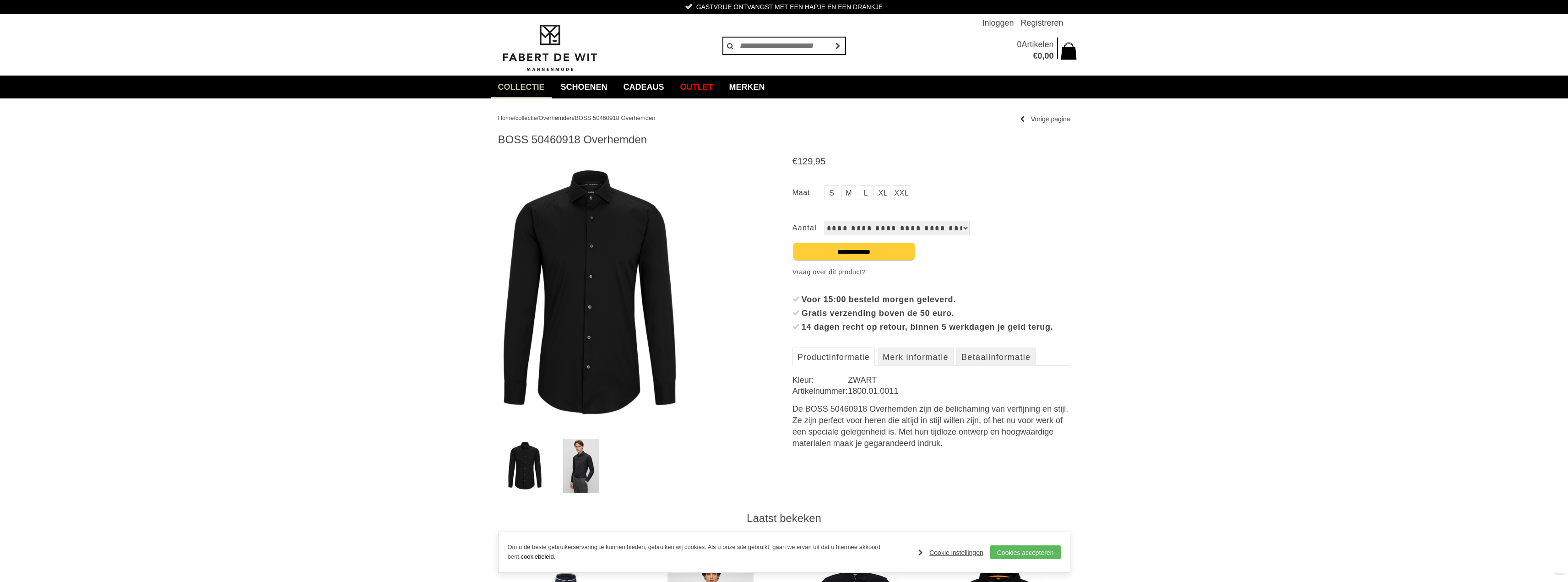
click at [575, 474] on img at bounding box center [581, 466] width 36 height 54
